Goal: Share content

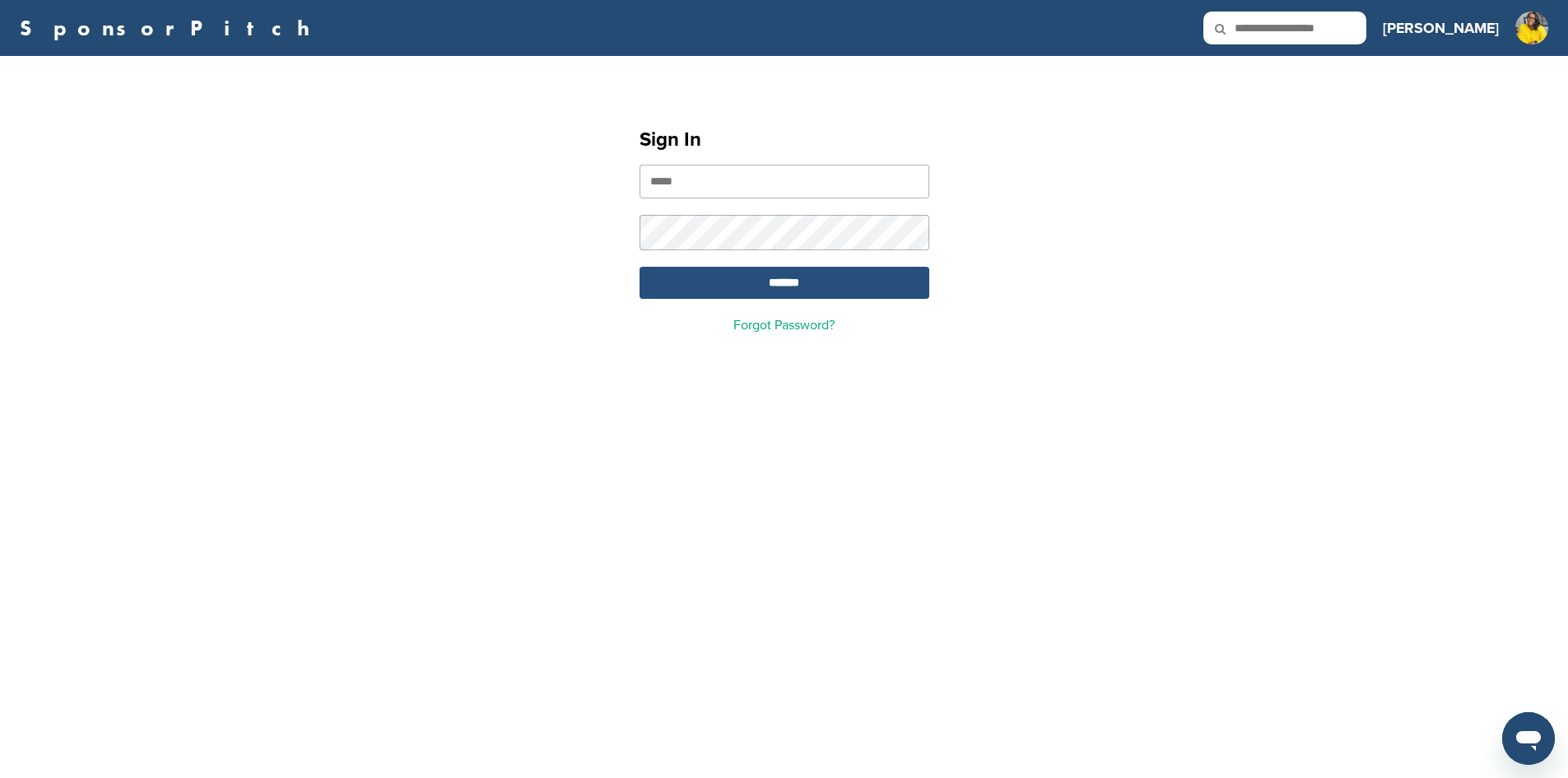
type input "**********"
click at [784, 291] on input "*******" at bounding box center [784, 283] width 289 height 32
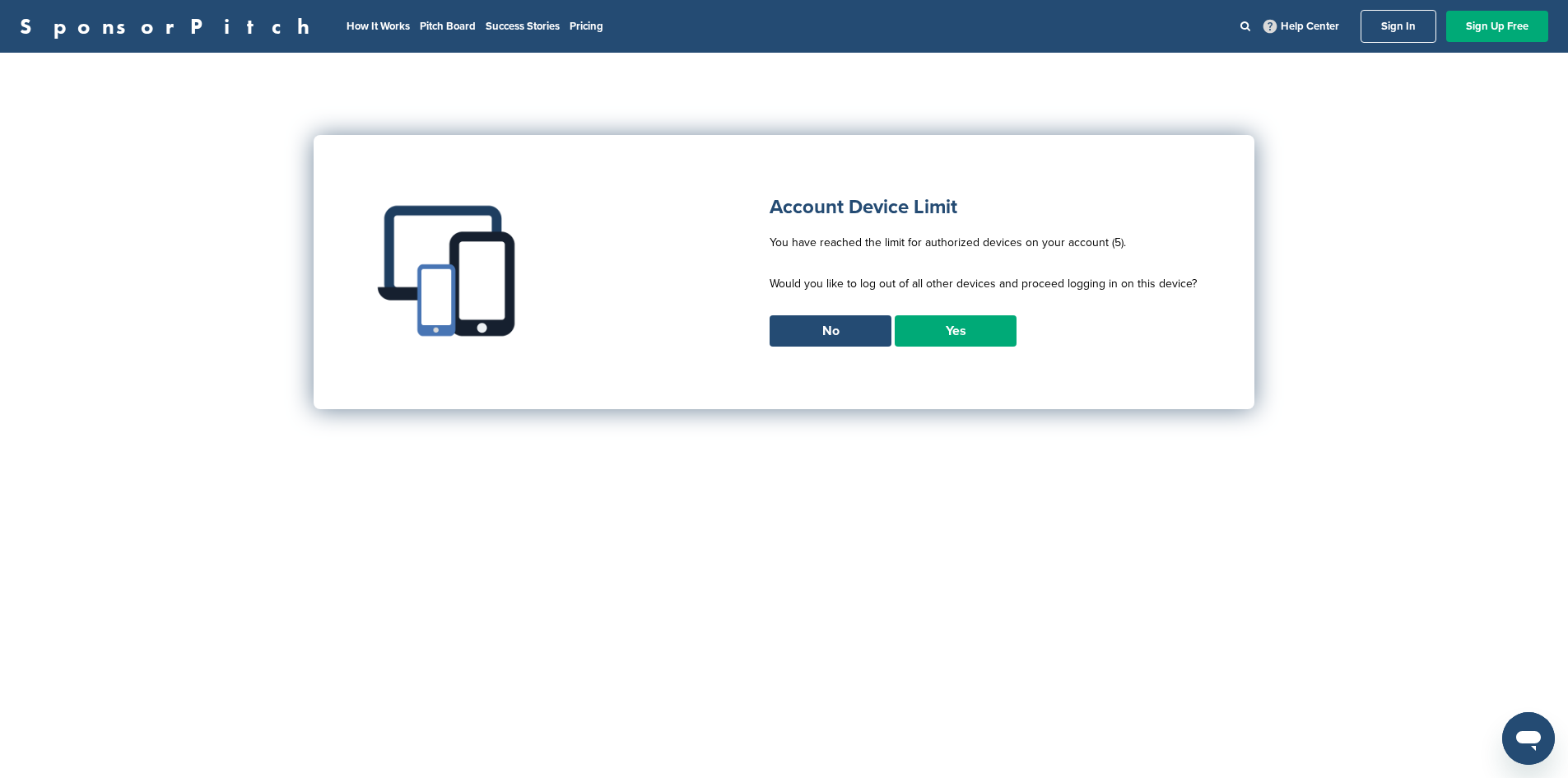
click at [954, 333] on link "Yes" at bounding box center [956, 331] width 121 height 31
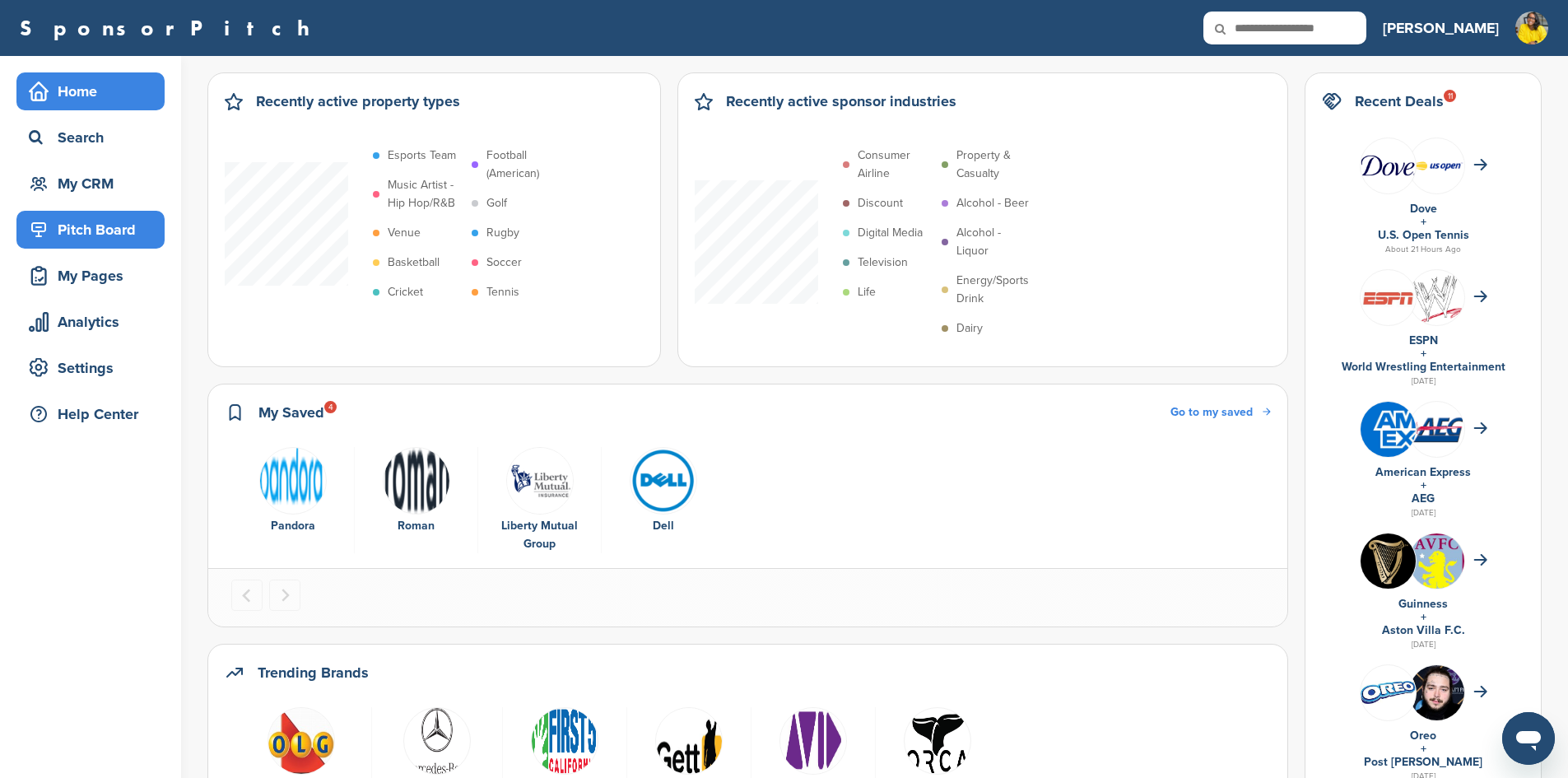
click at [89, 223] on div "Pitch Board" at bounding box center [94, 230] width 140 height 30
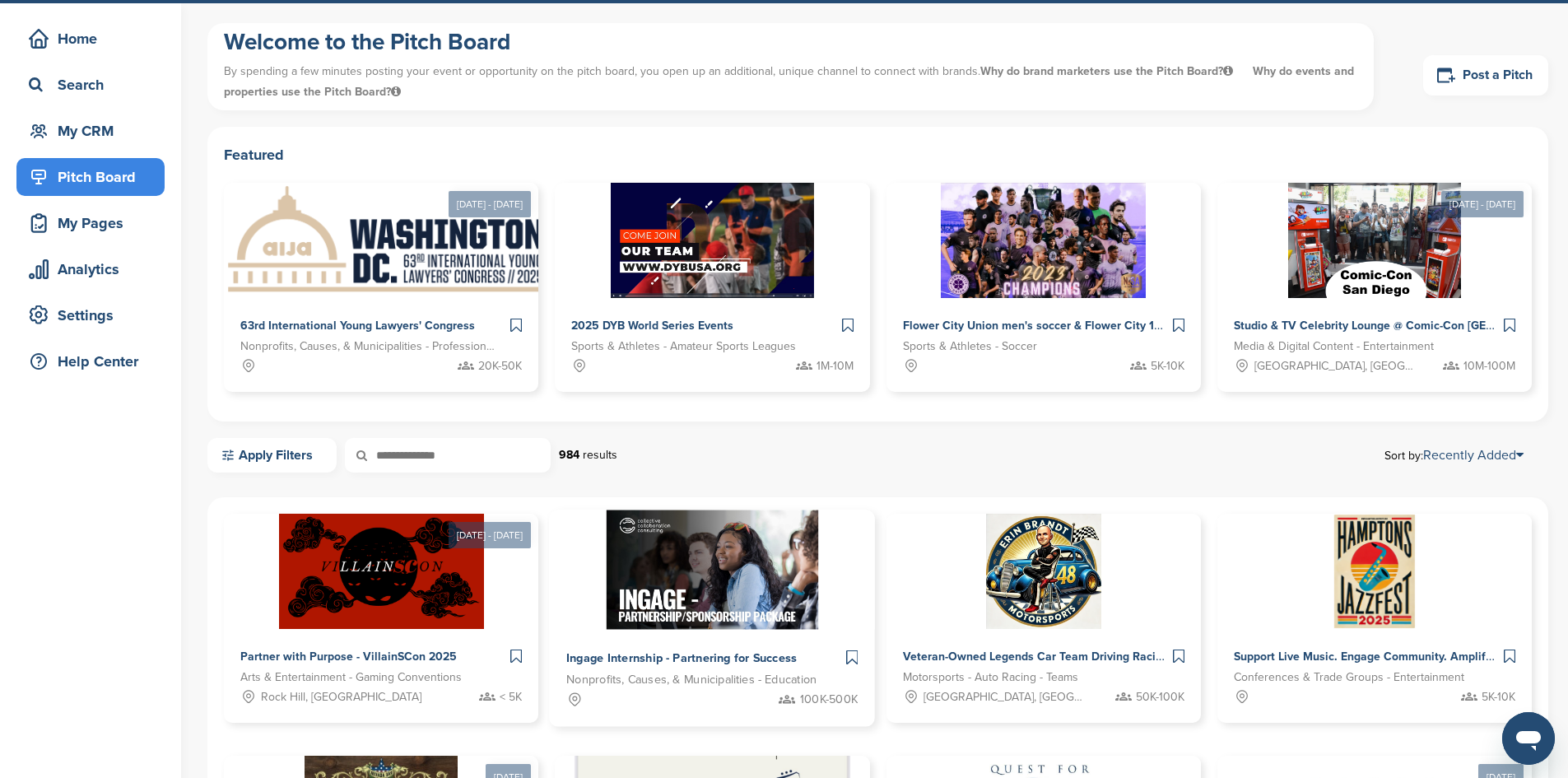
scroll to position [83, 0]
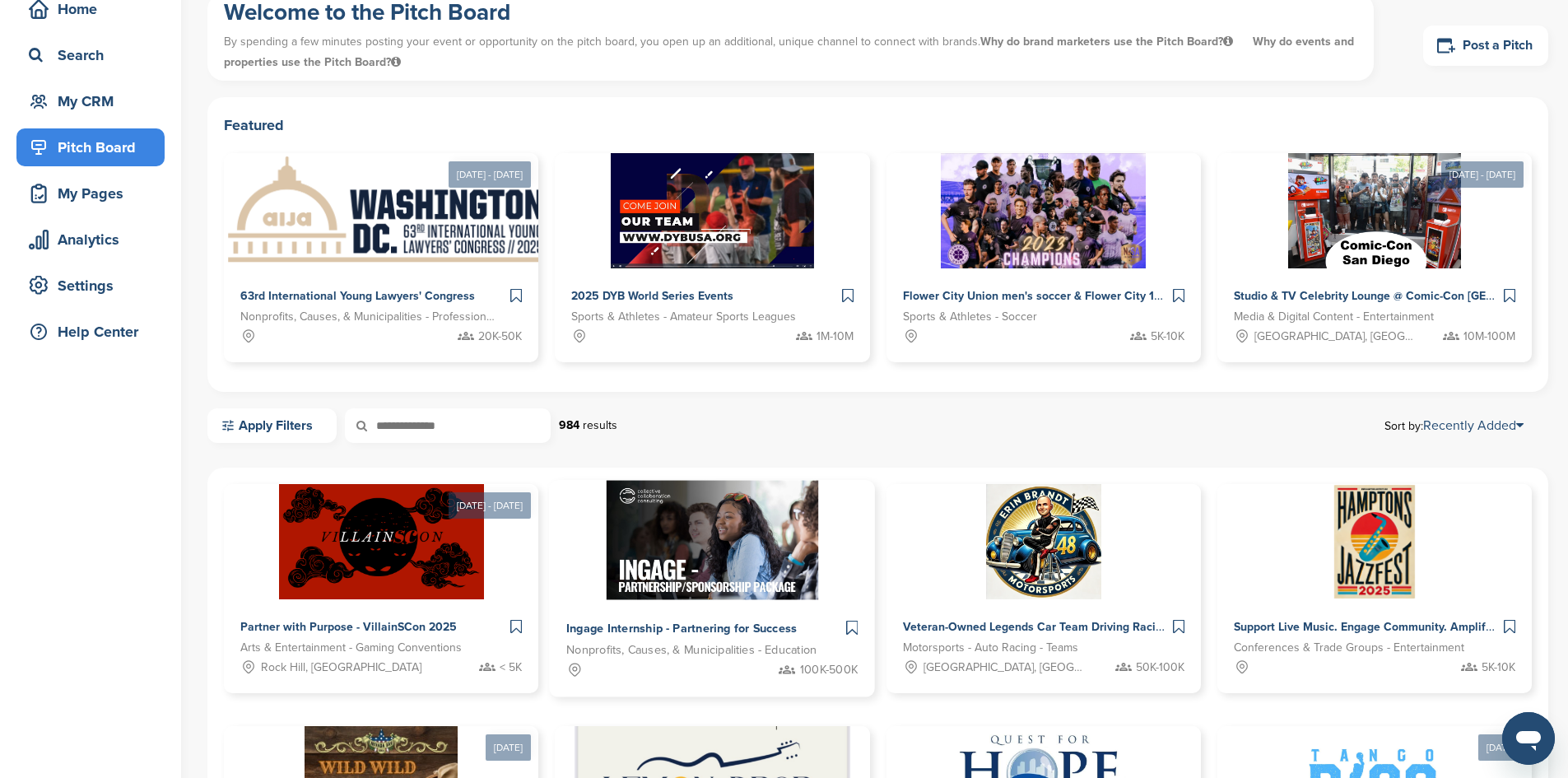
click at [606, 543] on img at bounding box center [713, 540] width 213 height 119
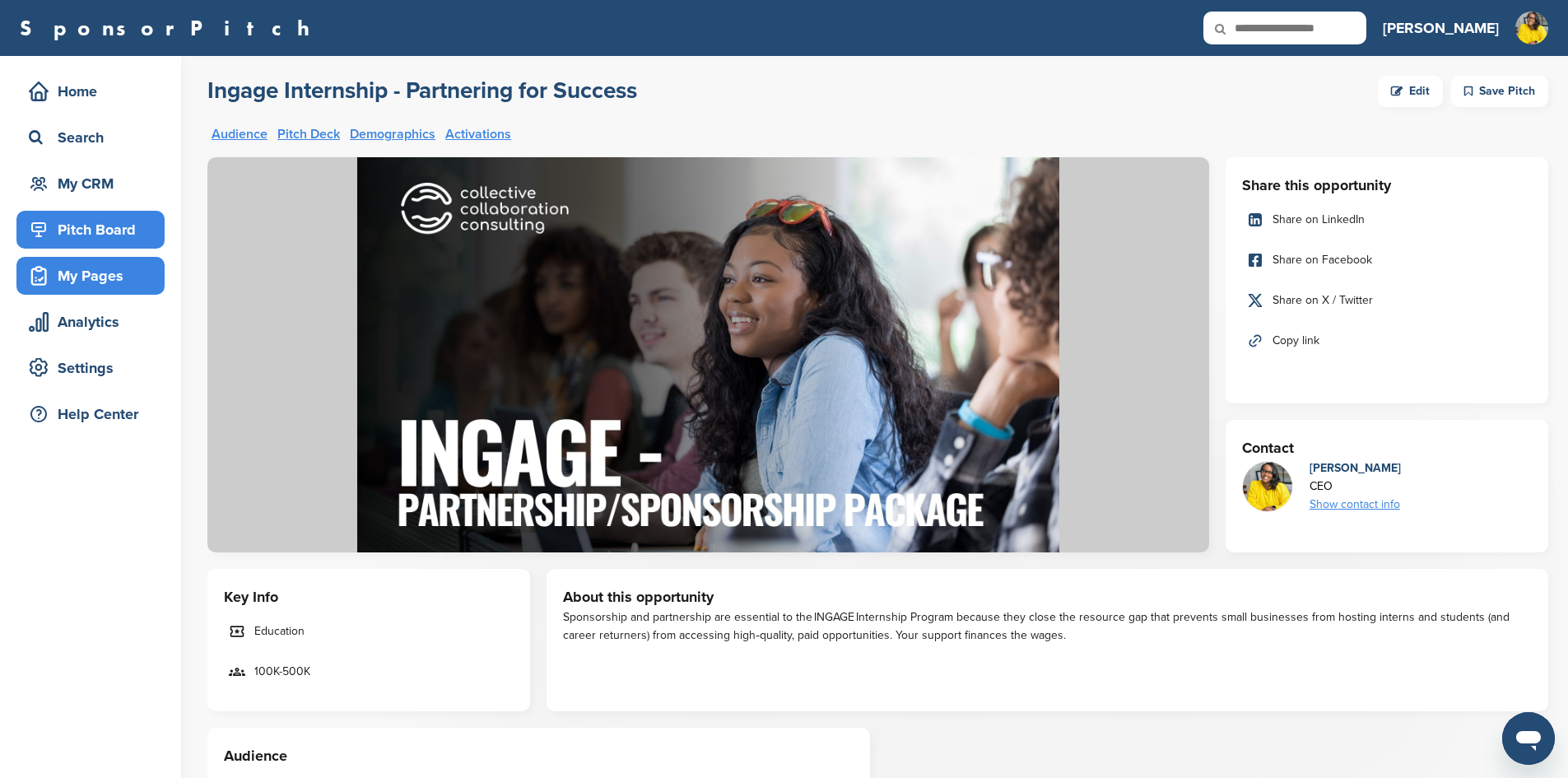
click at [88, 277] on div "My Pages" at bounding box center [94, 275] width 140 height 30
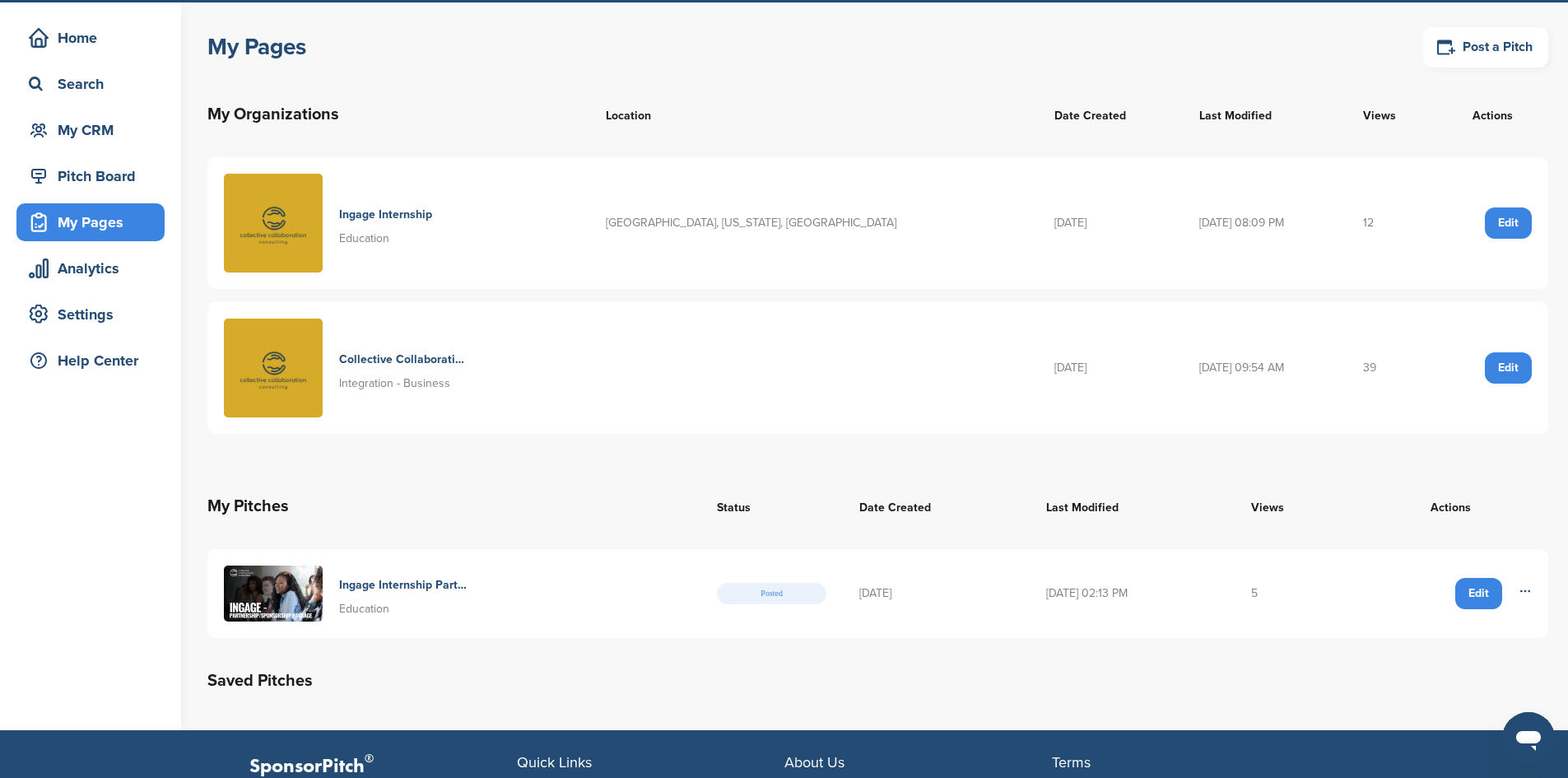
scroll to position [83, 0]
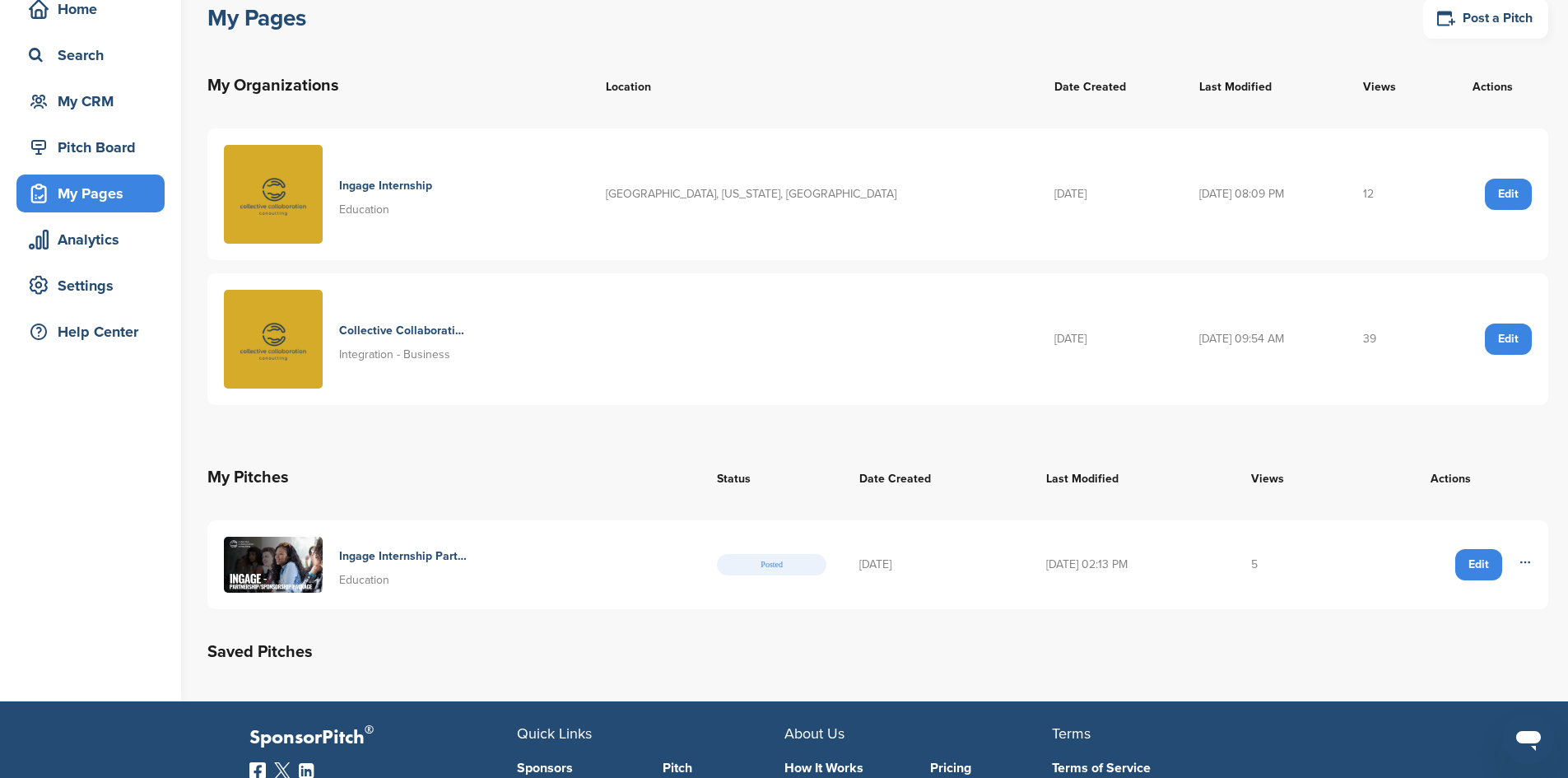
click at [410, 560] on h4 "Ingage Internship Partnering For Success" at bounding box center [402, 556] width 127 height 18
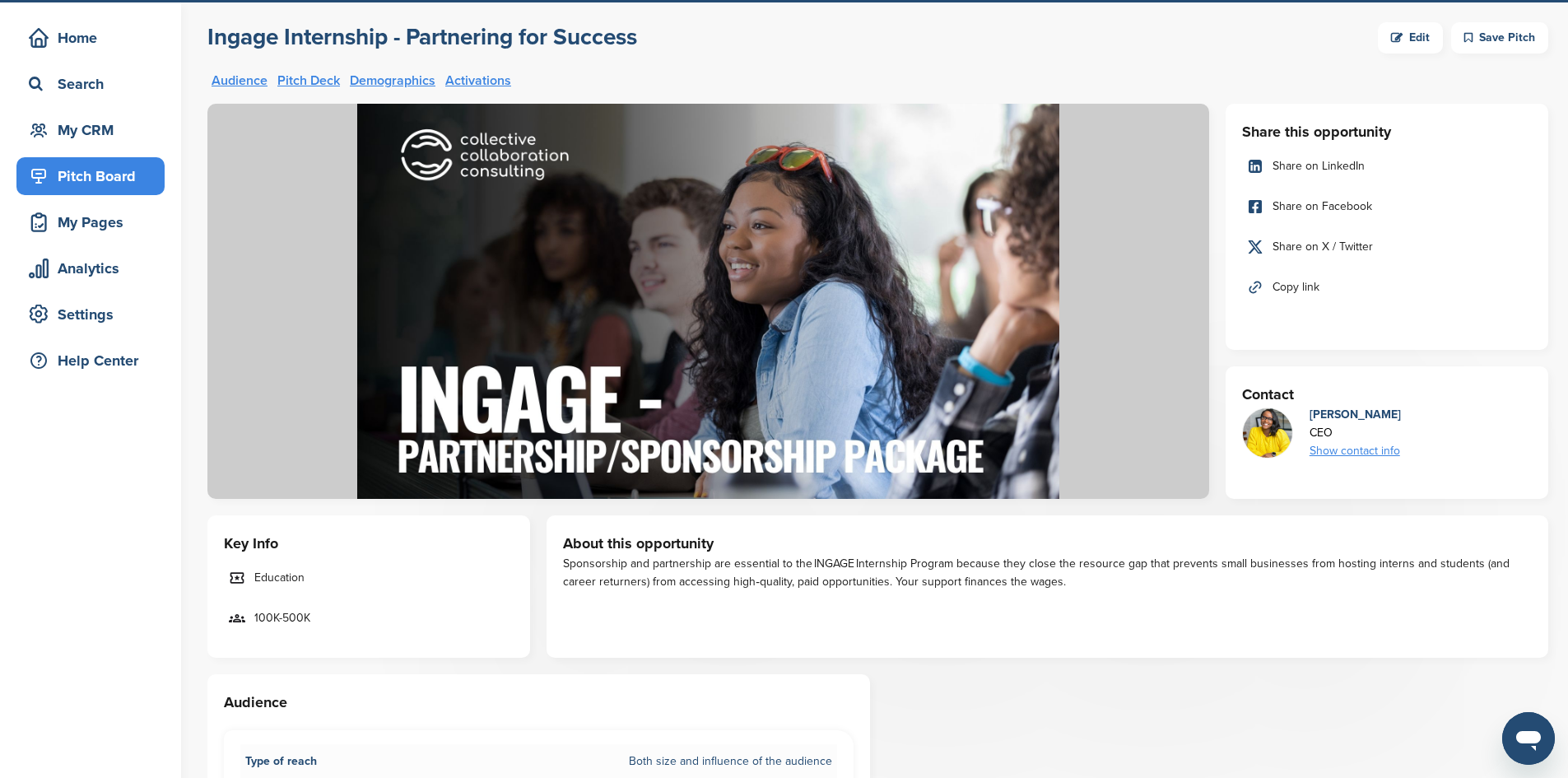
scroll to position [83, 0]
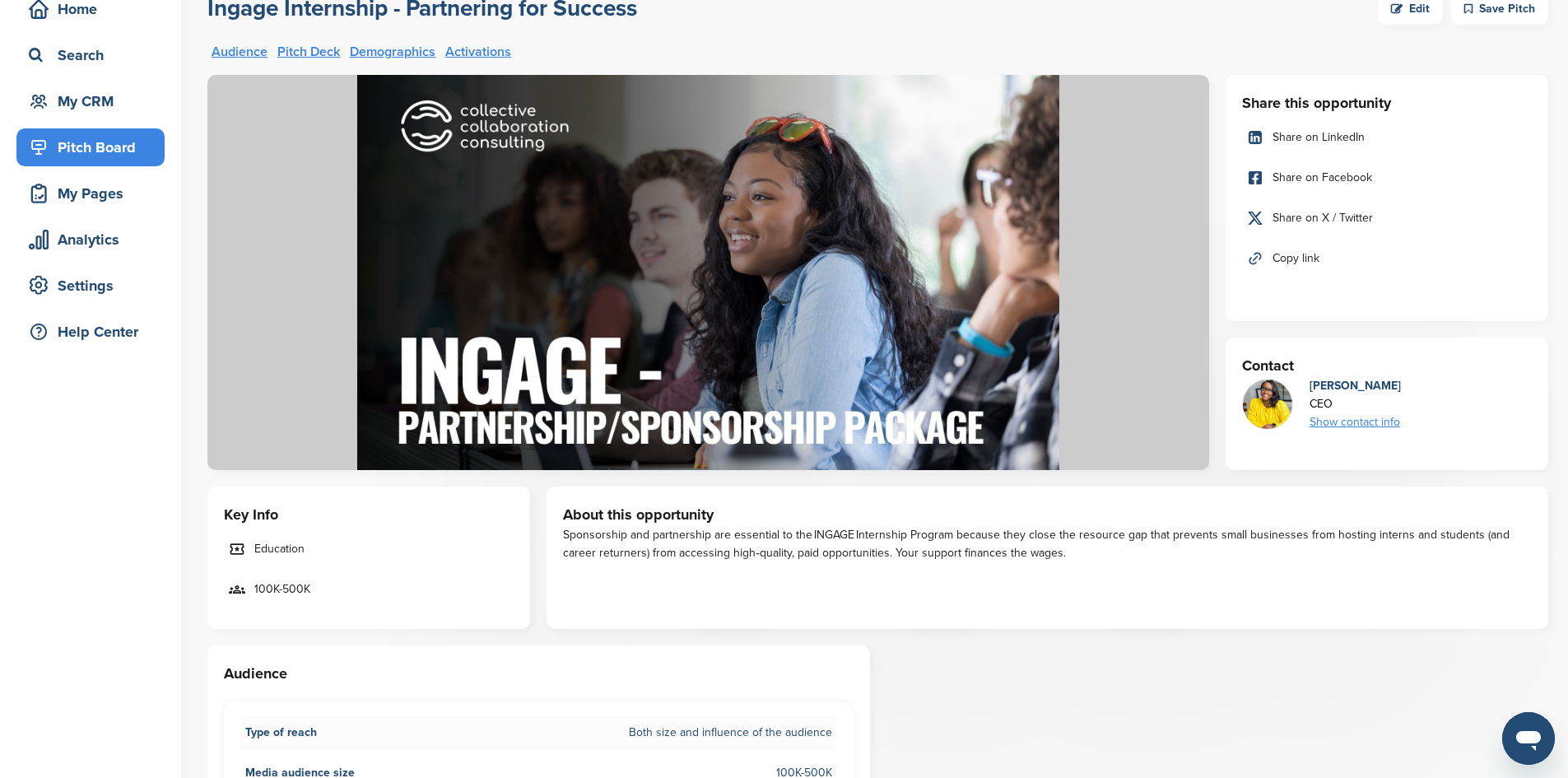
click at [1307, 138] on span "Share on LinkedIn" at bounding box center [1317, 137] width 92 height 18
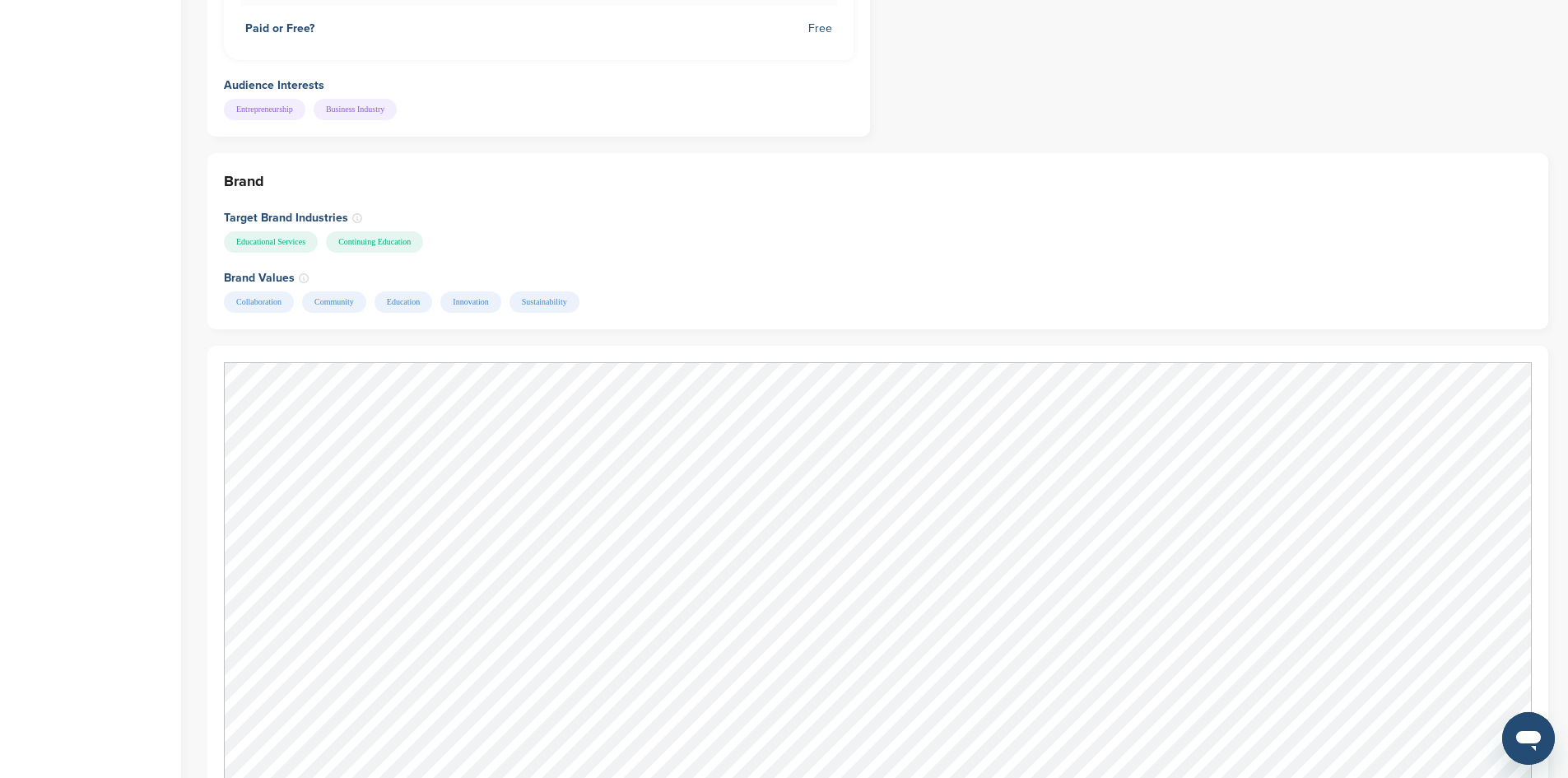
scroll to position [1235, 0]
